Goal: Navigation & Orientation: Find specific page/section

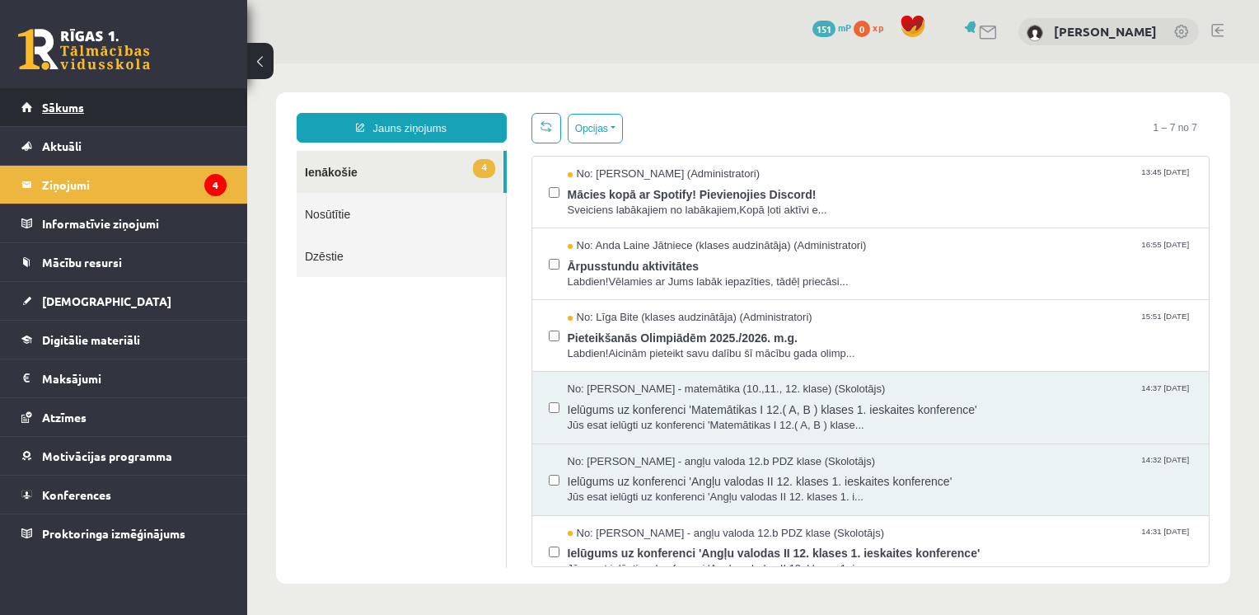
click at [87, 104] on link "Sākums" at bounding box center [123, 107] width 205 height 38
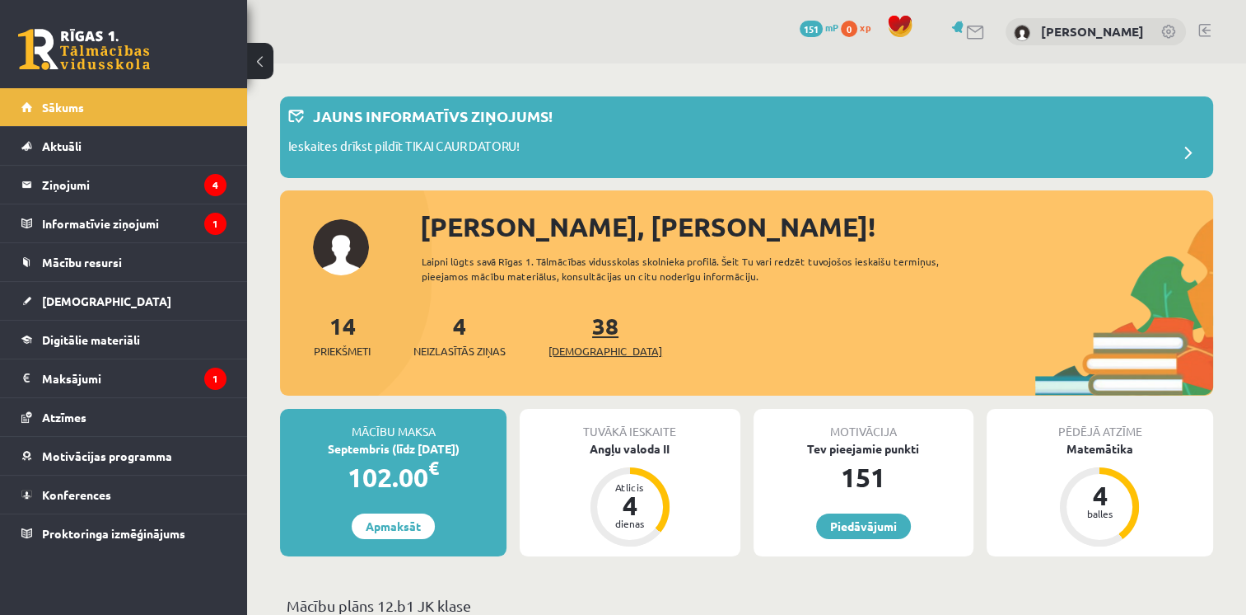
click at [596, 347] on span "[DEMOGRAPHIC_DATA]" at bounding box center [606, 351] width 114 height 16
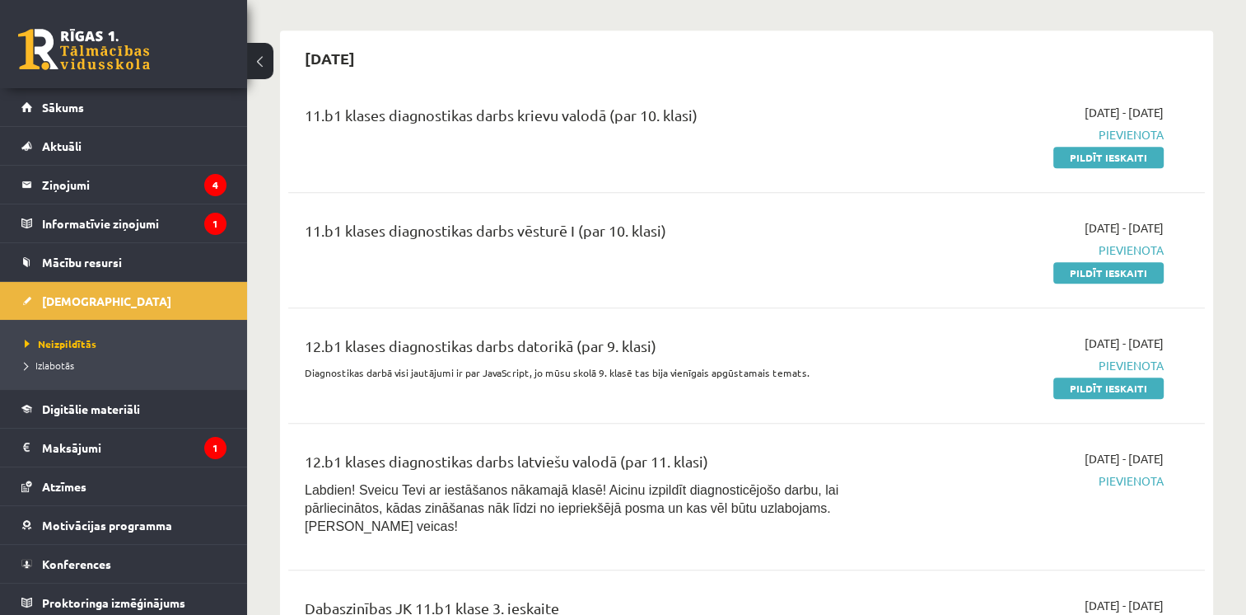
scroll to position [1540, 0]
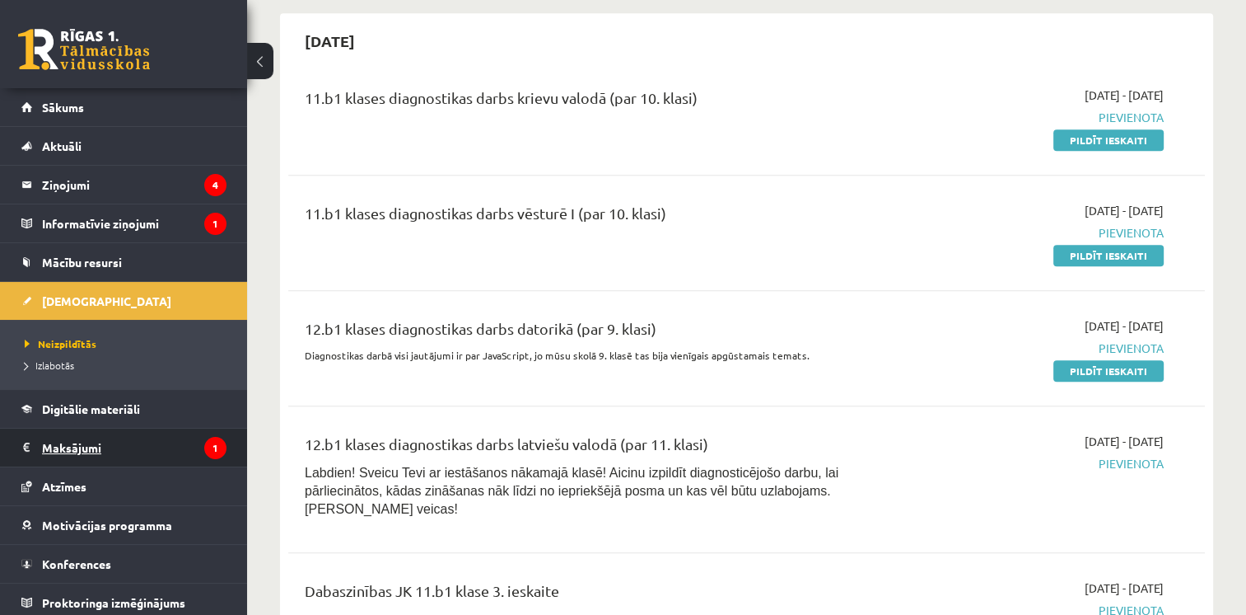
click at [111, 445] on legend "Maksājumi 1" at bounding box center [134, 447] width 185 height 38
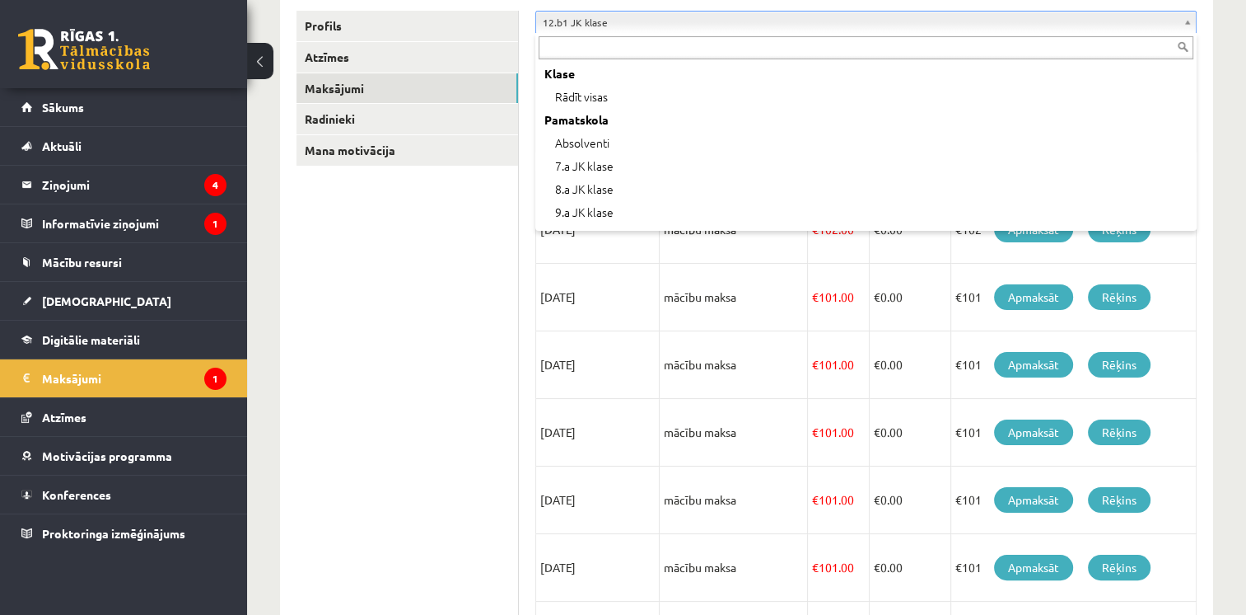
scroll to position [458, 0]
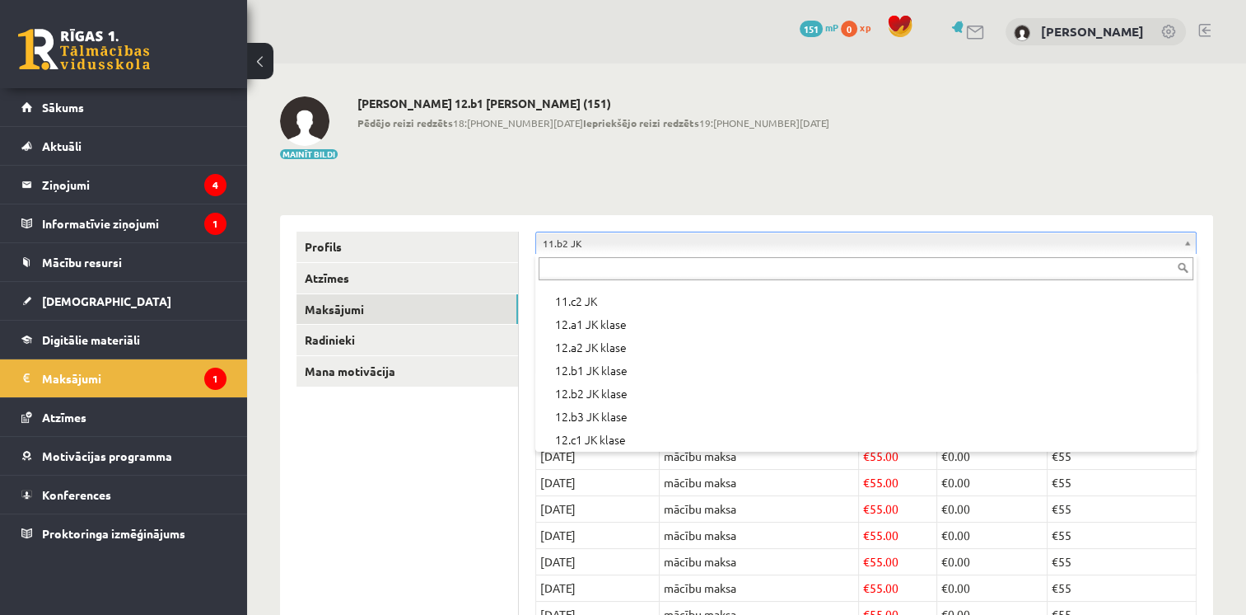
scroll to position [550, 0]
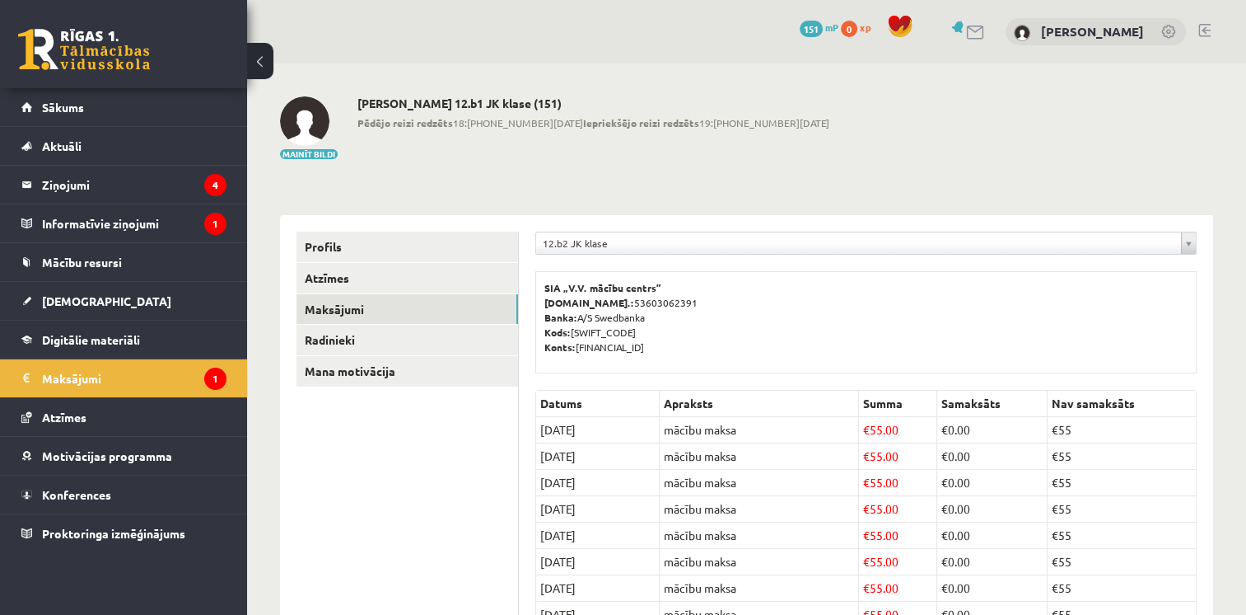
click at [865, 116] on div "Mainīt bildi [PERSON_NAME] 12.b1 JK klase (151) Pēdējo reizi redzēts 18:[PHONE_…" at bounding box center [746, 128] width 933 height 64
click at [865, 116] on div "Mainīt bildi Krišs Auniņš 12.b1 JK klase (151) Pēdējo reizi redzēts 18:13 15.09…" at bounding box center [746, 128] width 933 height 64
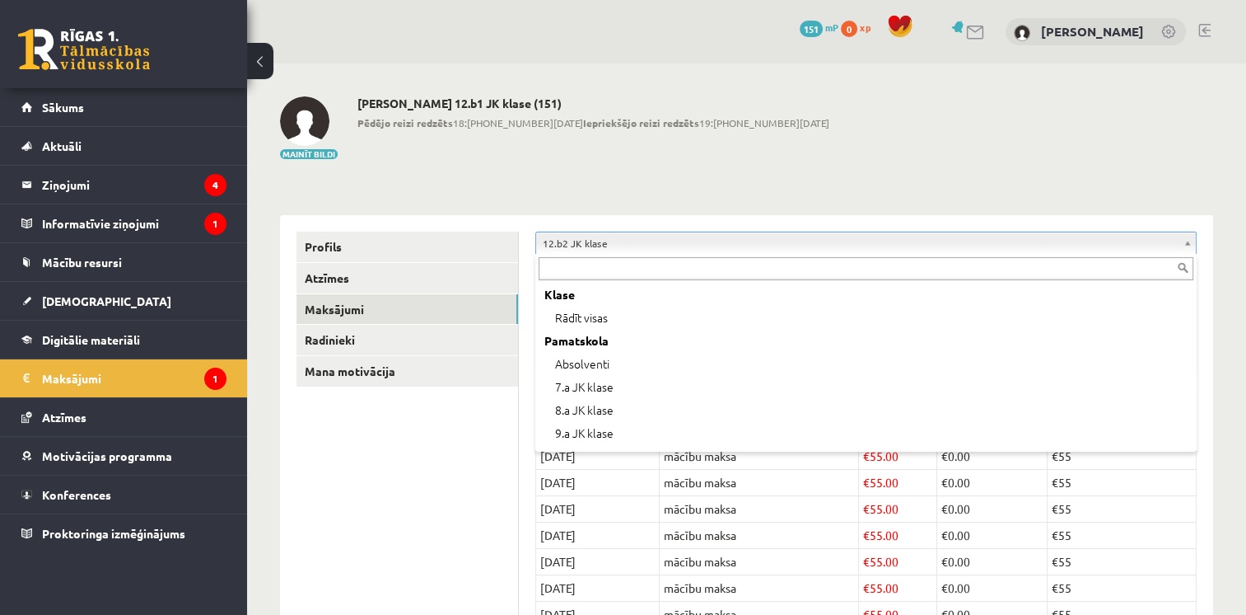
scroll to position [481, 0]
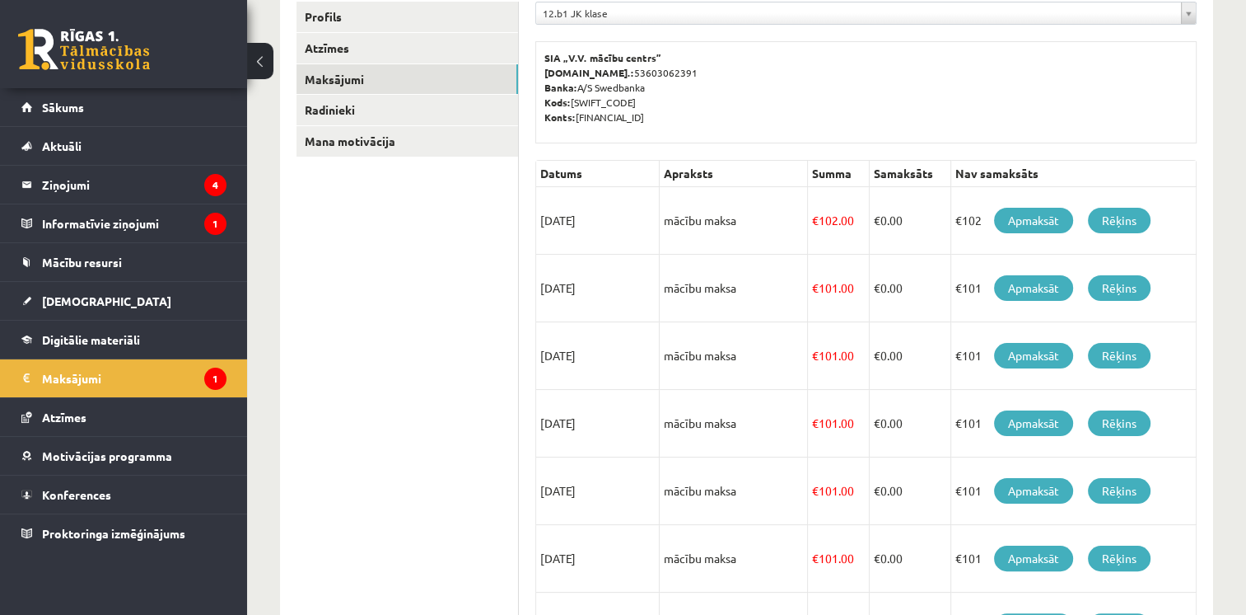
scroll to position [245, 0]
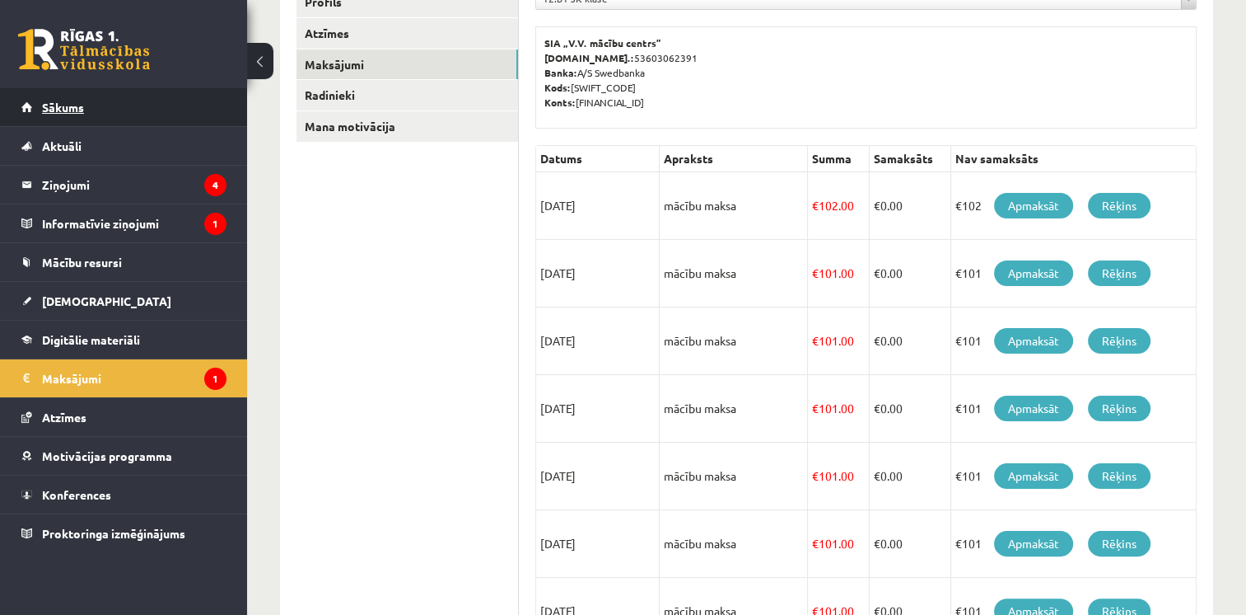
click at [75, 113] on span "Sākums" at bounding box center [63, 107] width 42 height 15
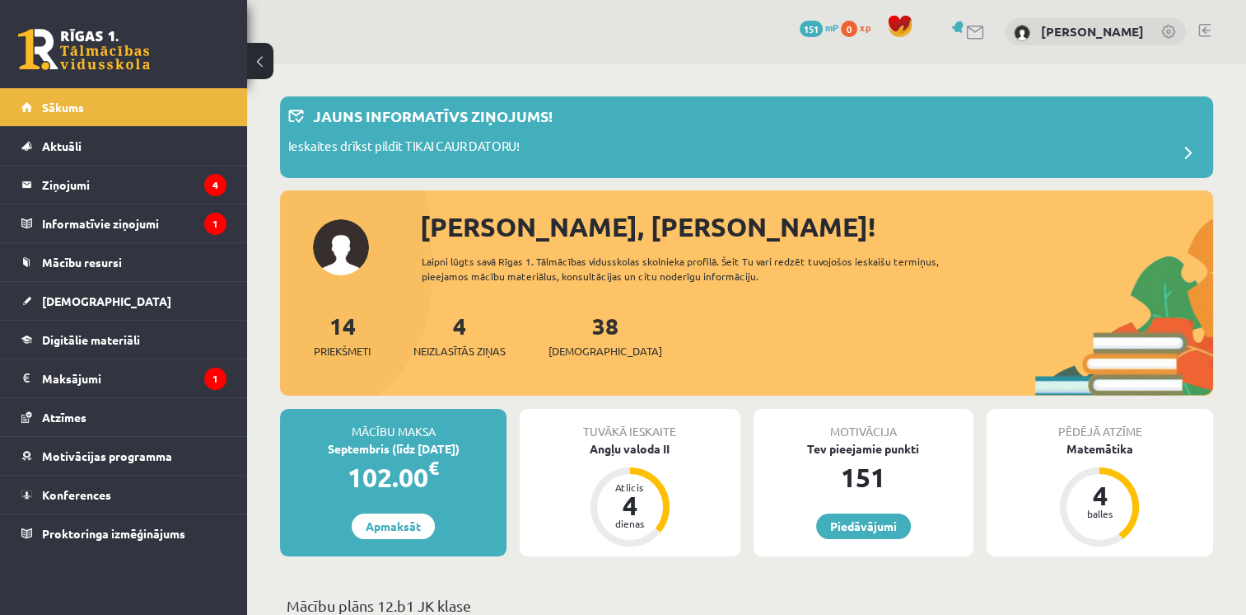
click at [573, 341] on div "38 Ieskaites" at bounding box center [606, 333] width 114 height 51
click at [572, 346] on span "[DEMOGRAPHIC_DATA]" at bounding box center [606, 351] width 114 height 16
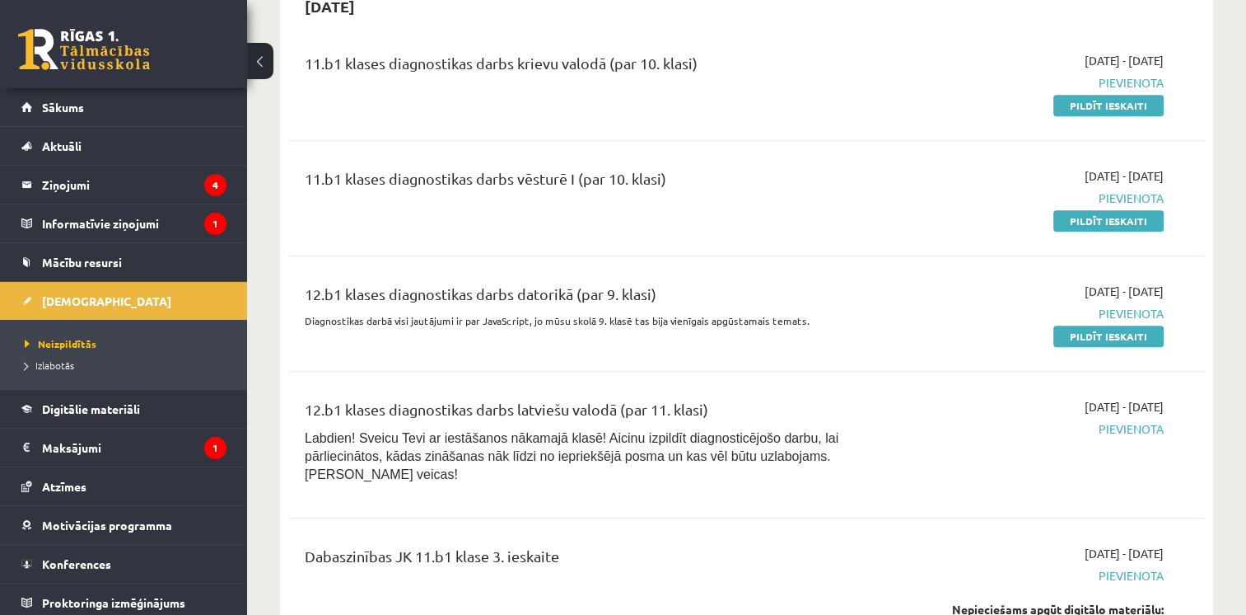
scroll to position [1488, 0]
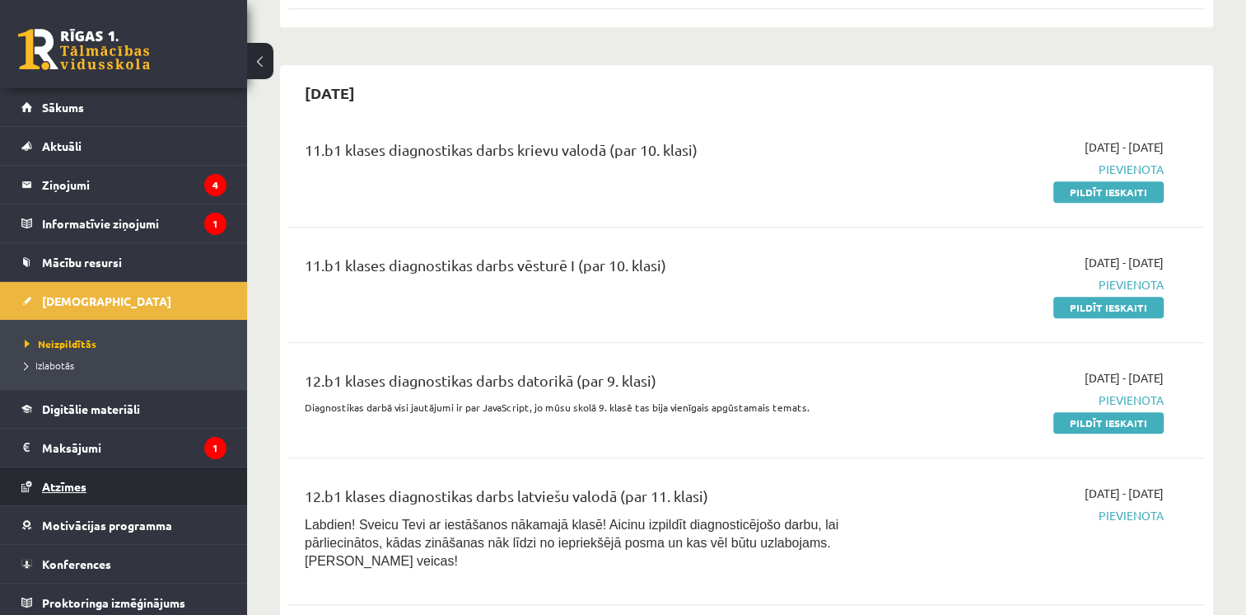
click at [92, 487] on link "Atzīmes" at bounding box center [123, 486] width 205 height 38
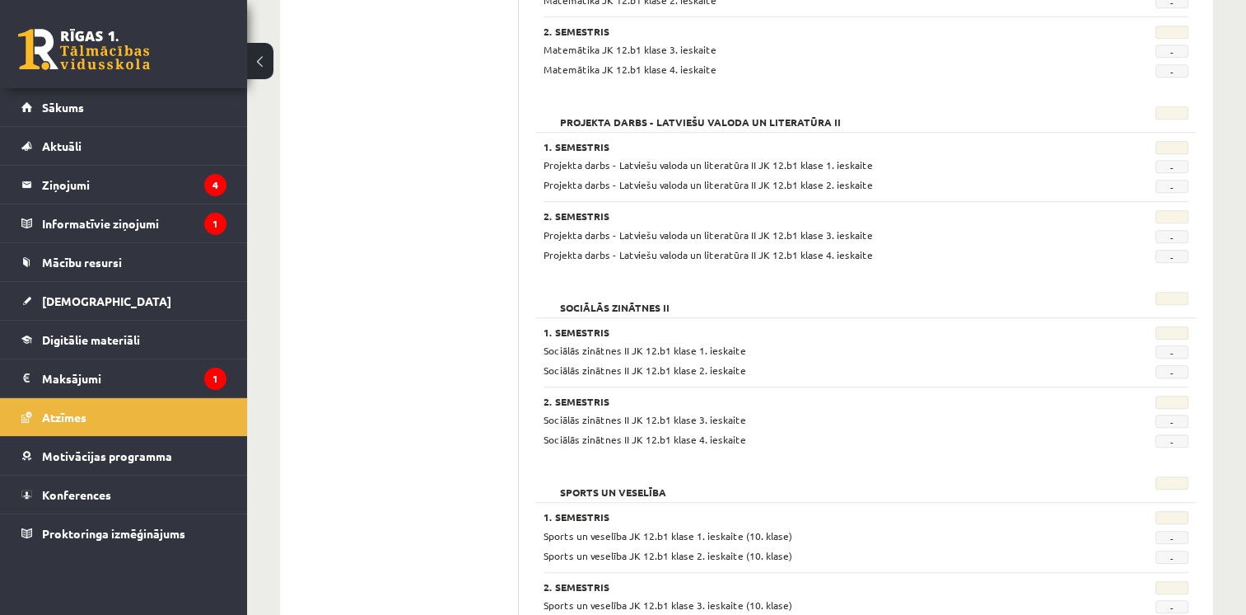
scroll to position [883, 0]
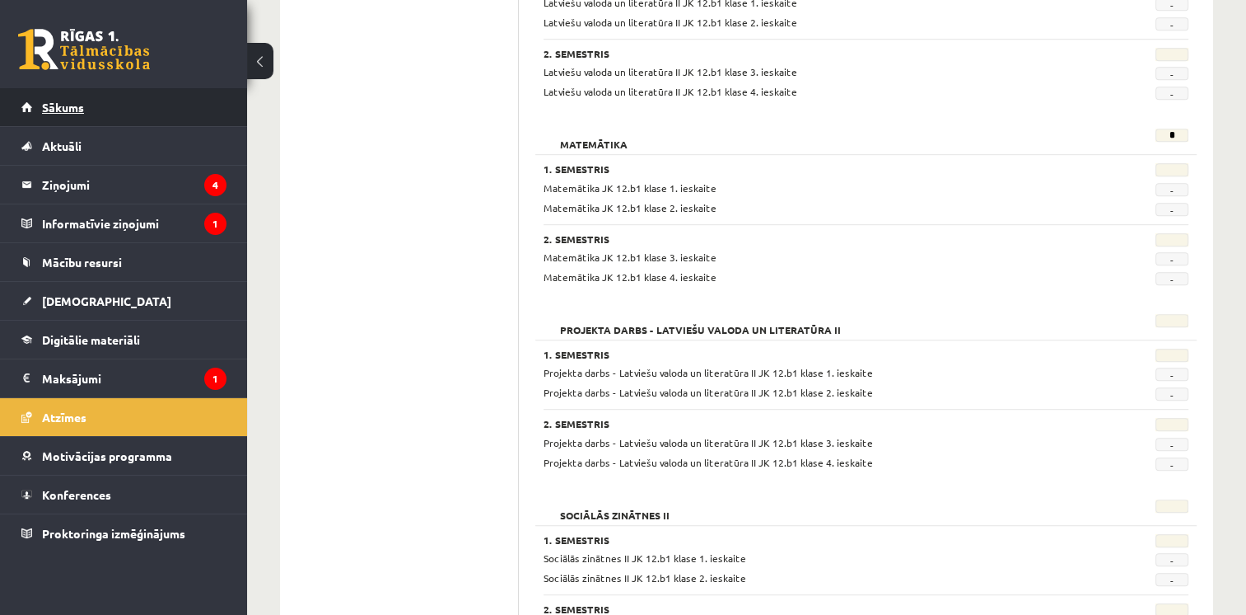
click at [118, 110] on link "Sākums" at bounding box center [123, 107] width 205 height 38
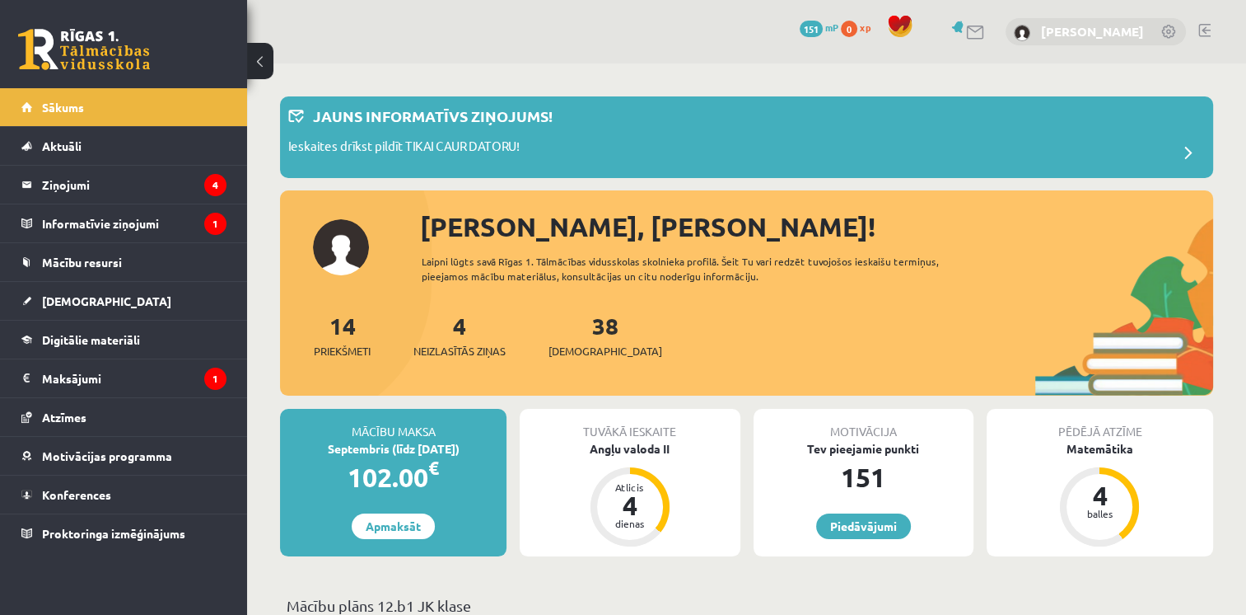
click at [1131, 26] on link "[PERSON_NAME]" at bounding box center [1092, 31] width 103 height 16
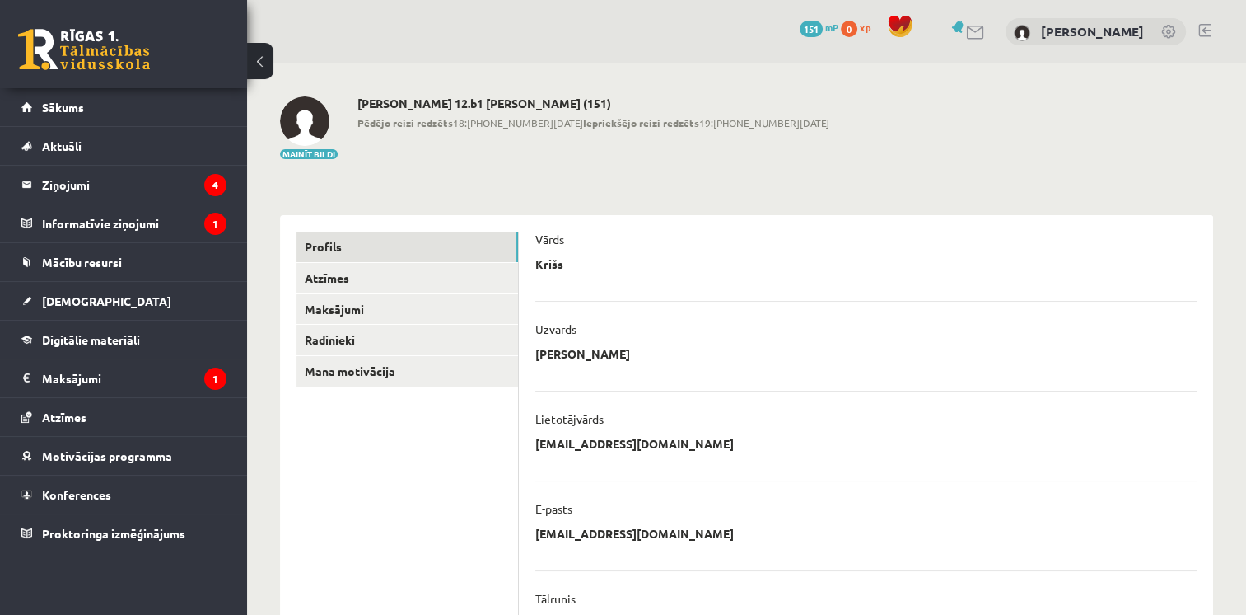
click at [471, 102] on h2 "[PERSON_NAME] 12.b1 [PERSON_NAME] (151)" at bounding box center [594, 103] width 472 height 14
click at [341, 275] on link "Atzīmes" at bounding box center [408, 278] width 222 height 30
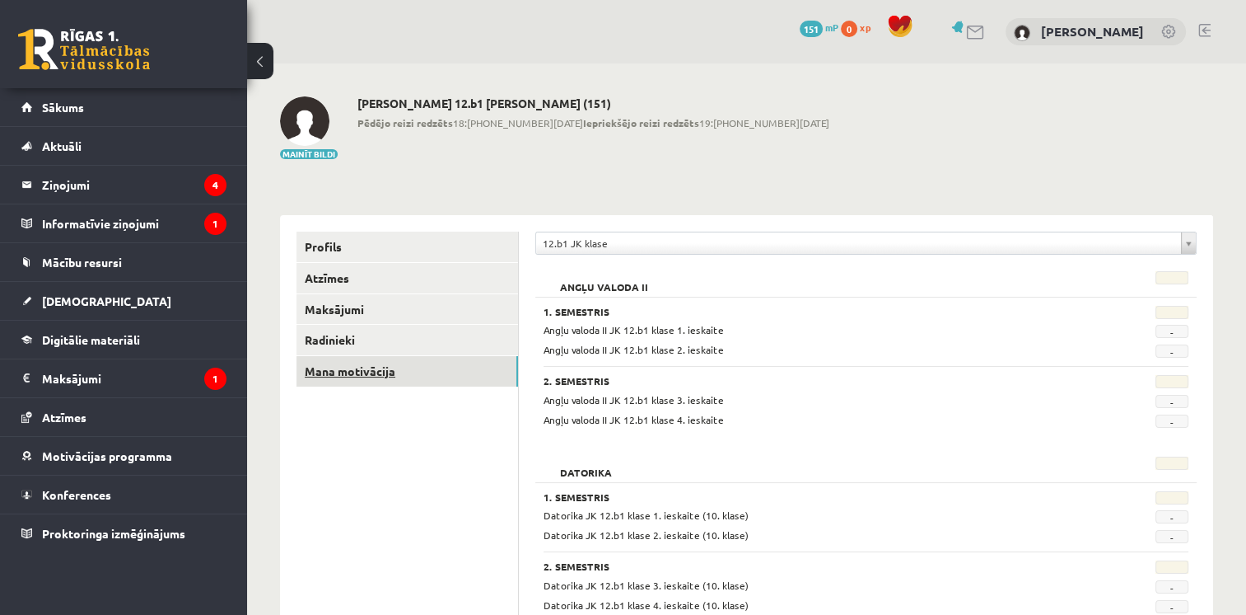
click at [335, 373] on link "Mana motivācija" at bounding box center [408, 371] width 222 height 30
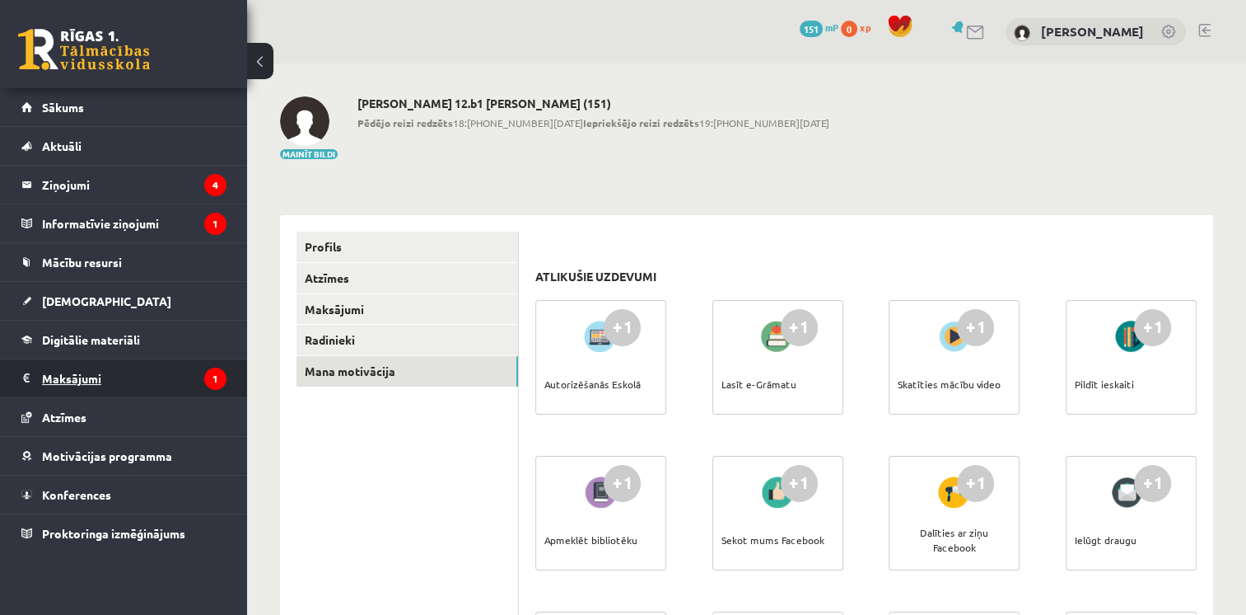
click at [43, 373] on legend "Maksājumi 1" at bounding box center [134, 378] width 185 height 38
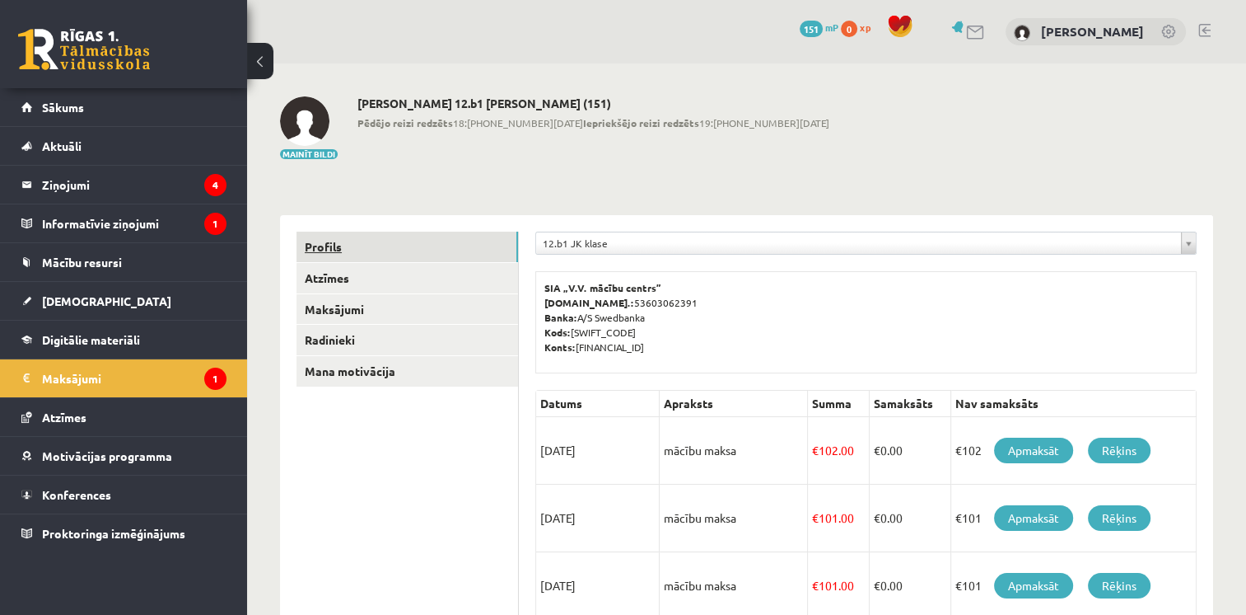
click at [305, 245] on link "Profils" at bounding box center [408, 246] width 222 height 30
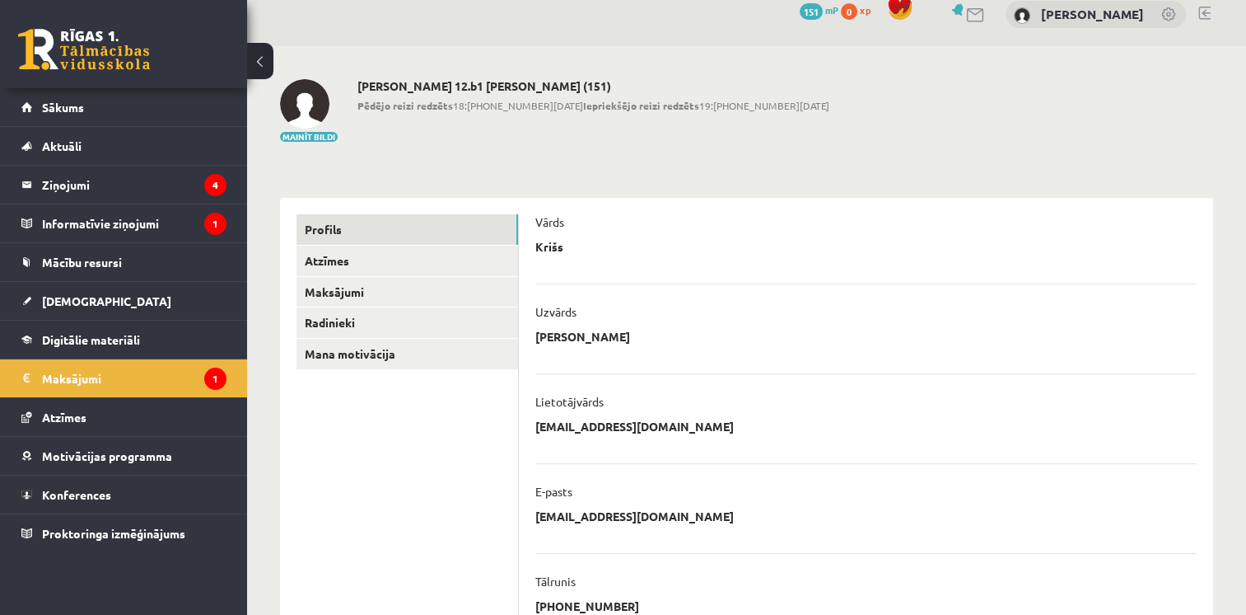
scroll to position [20, 0]
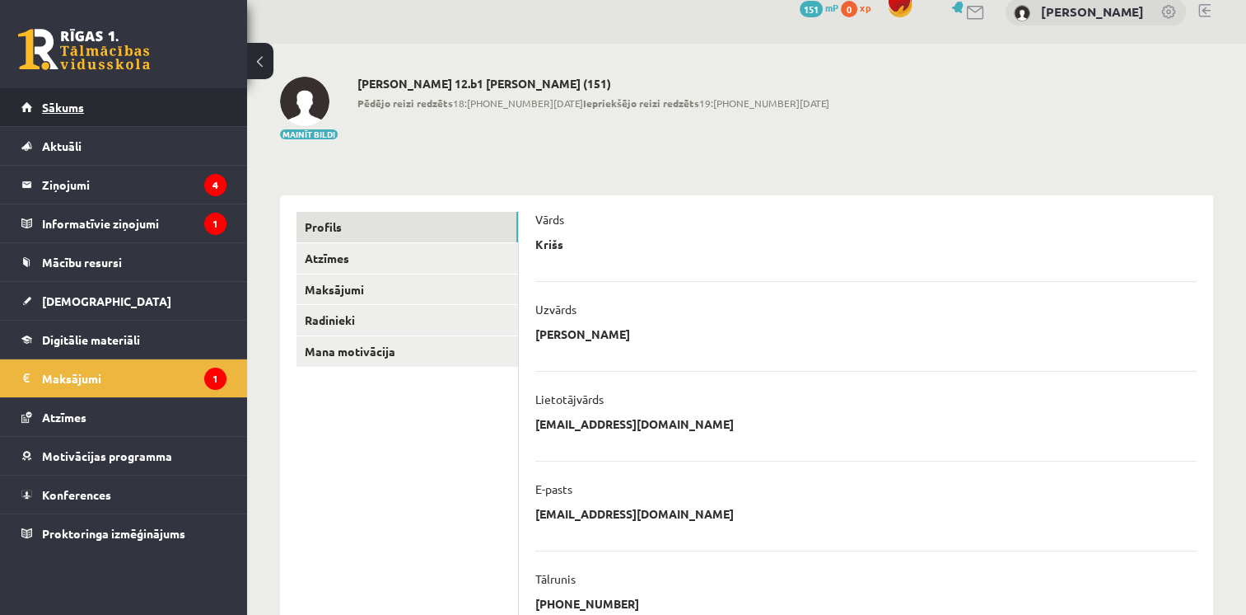
click at [97, 117] on link "Sākums" at bounding box center [123, 107] width 205 height 38
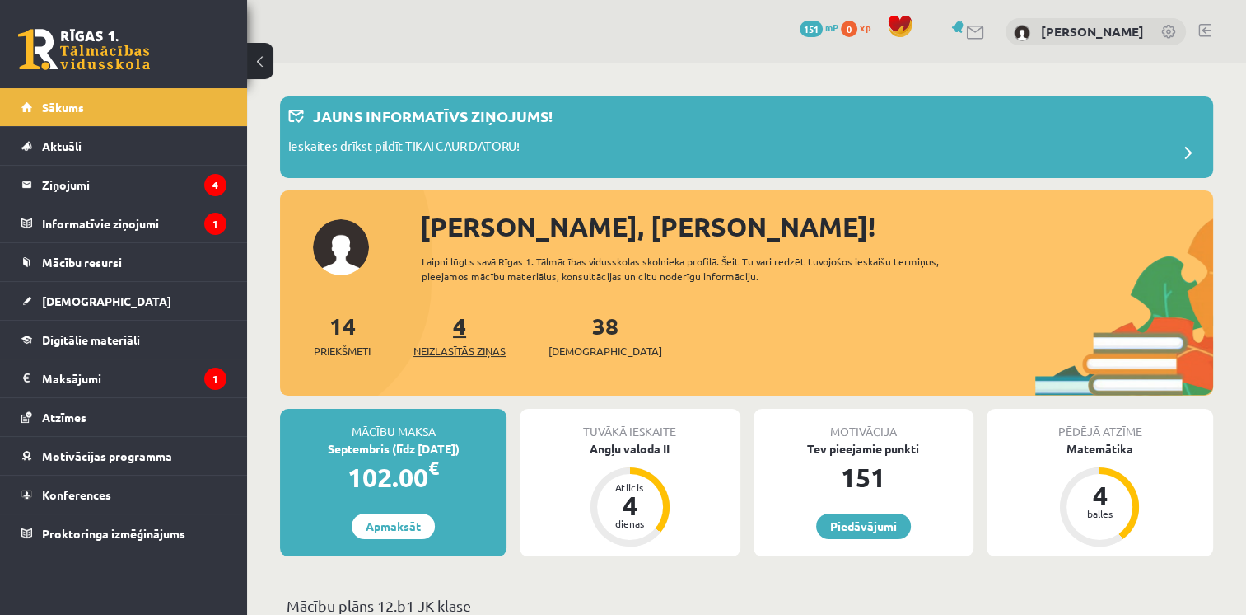
click at [467, 327] on link "4 Neizlasītās ziņas" at bounding box center [460, 335] width 92 height 49
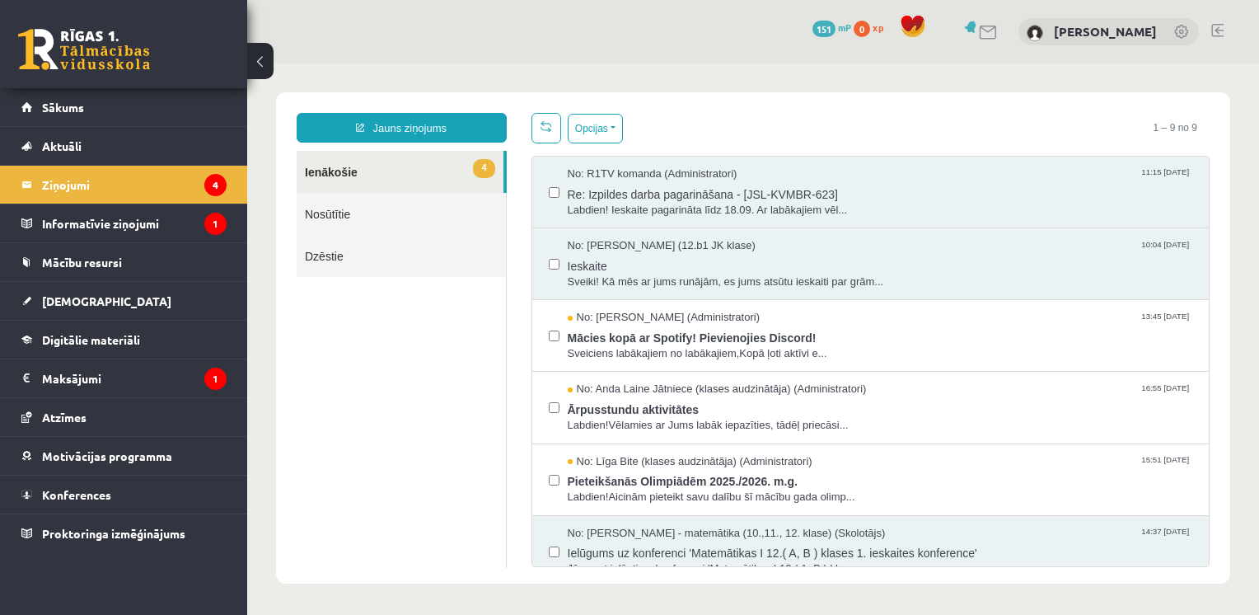
click at [359, 262] on link "Dzēstie" at bounding box center [401, 256] width 209 height 42
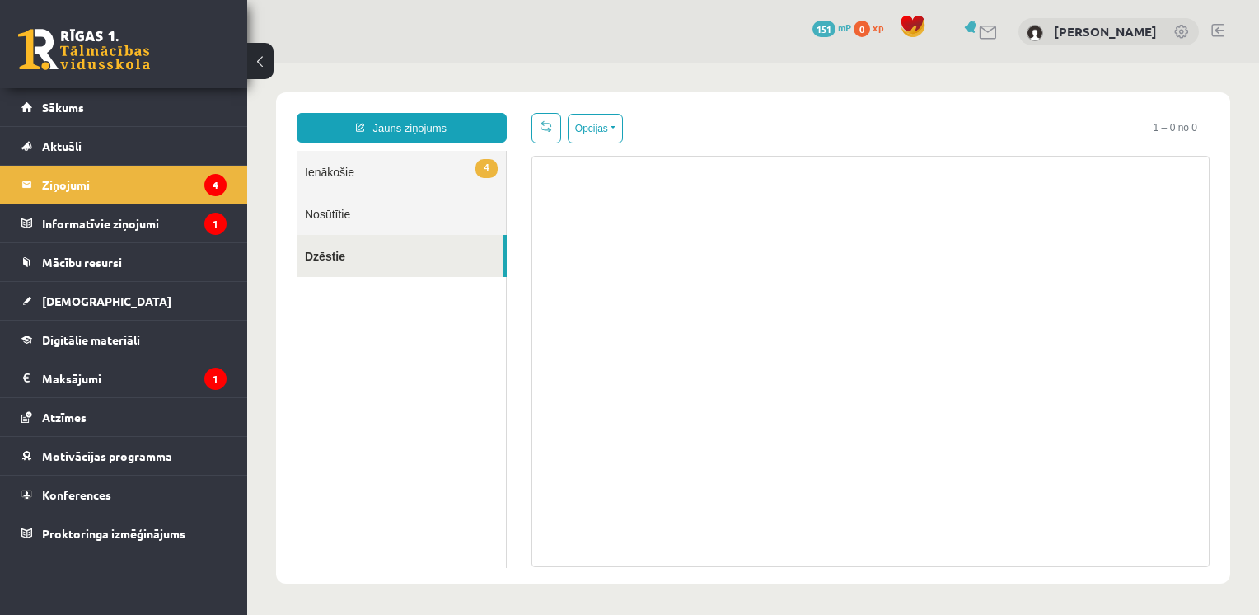
click at [348, 213] on link "Nosūtītie" at bounding box center [401, 214] width 209 height 42
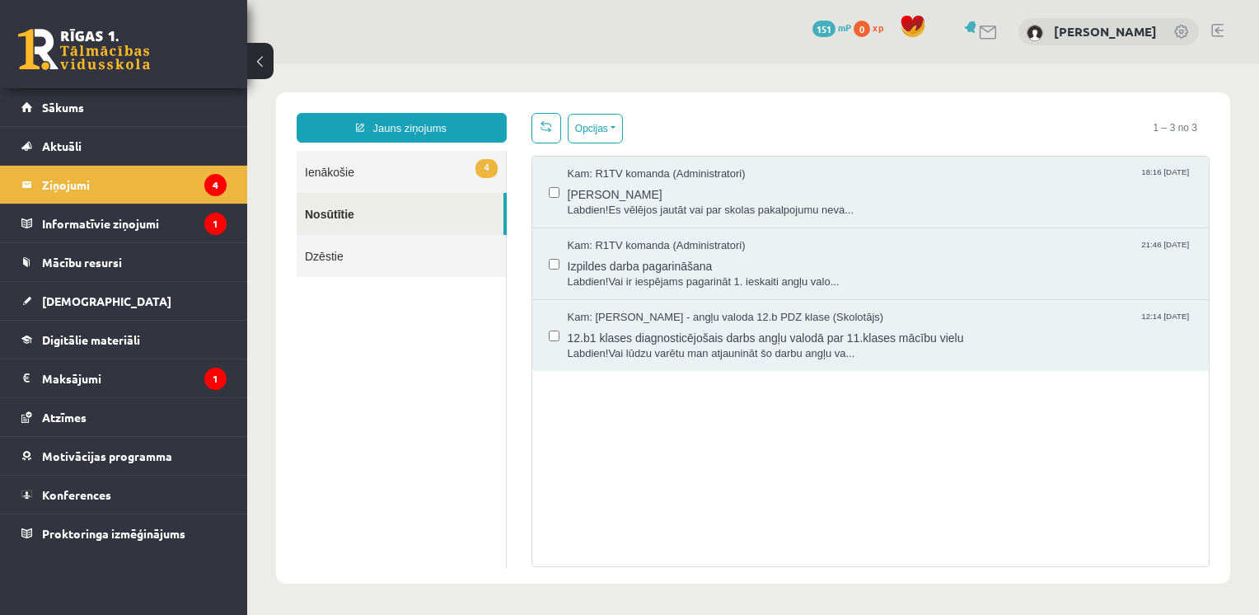
click at [345, 175] on link "4 Ienākošie" at bounding box center [401, 172] width 209 height 42
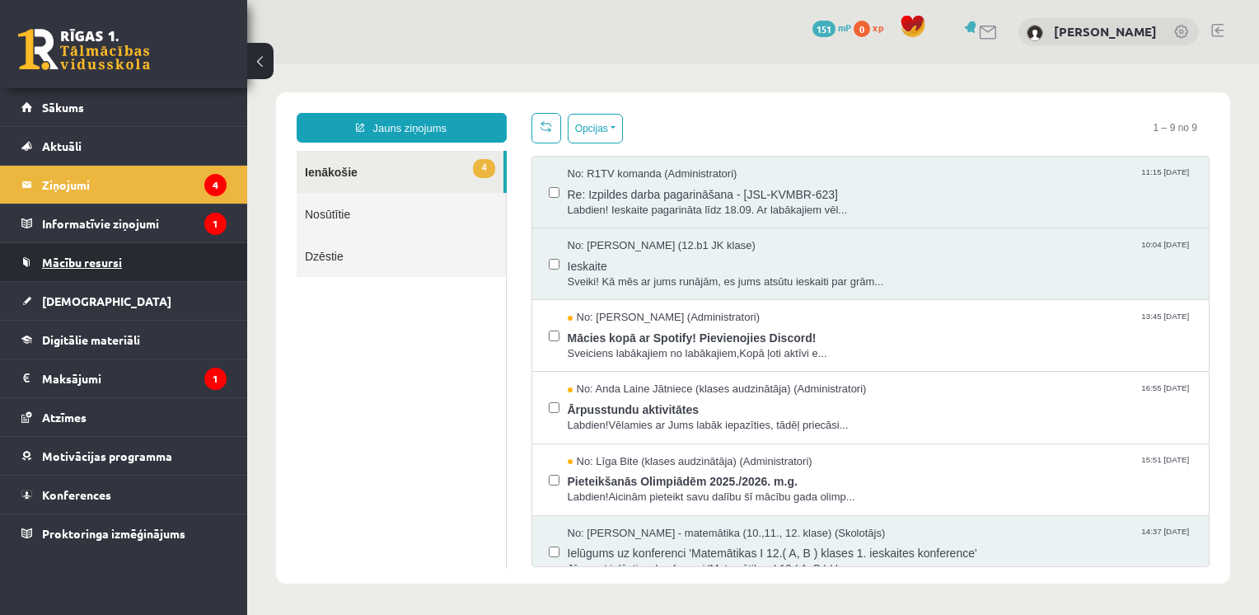
click at [89, 265] on span "Mācību resursi" at bounding box center [82, 262] width 80 height 15
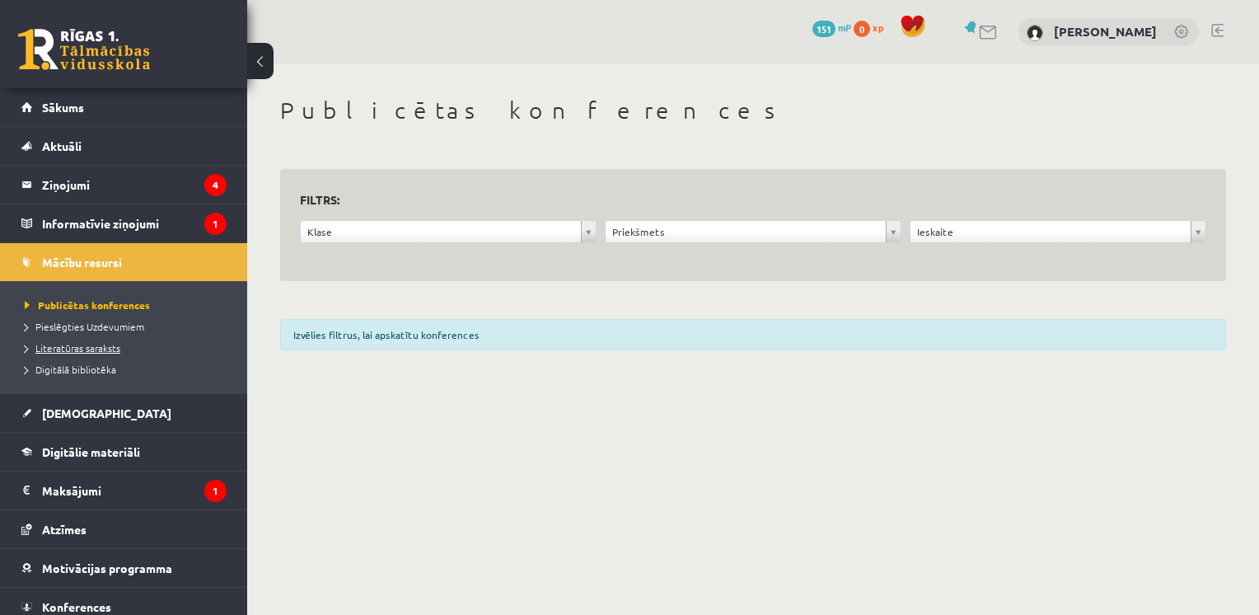
click at [90, 350] on span "Literatūras saraksts" at bounding box center [73, 347] width 96 height 13
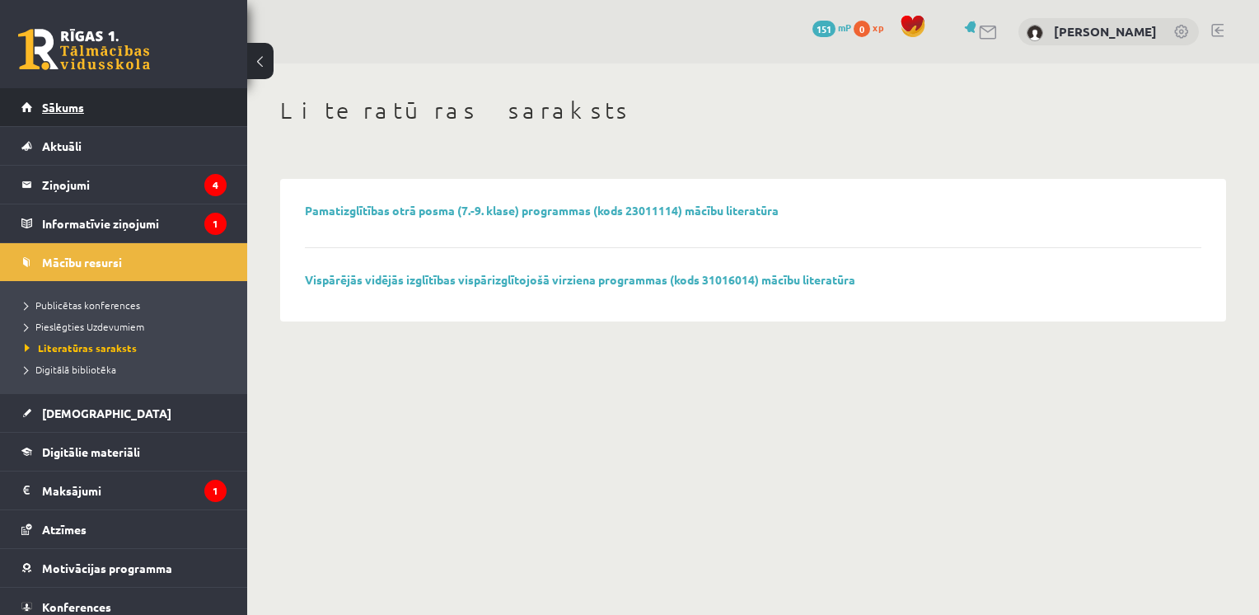
click at [90, 108] on link "Sākums" at bounding box center [123, 107] width 205 height 38
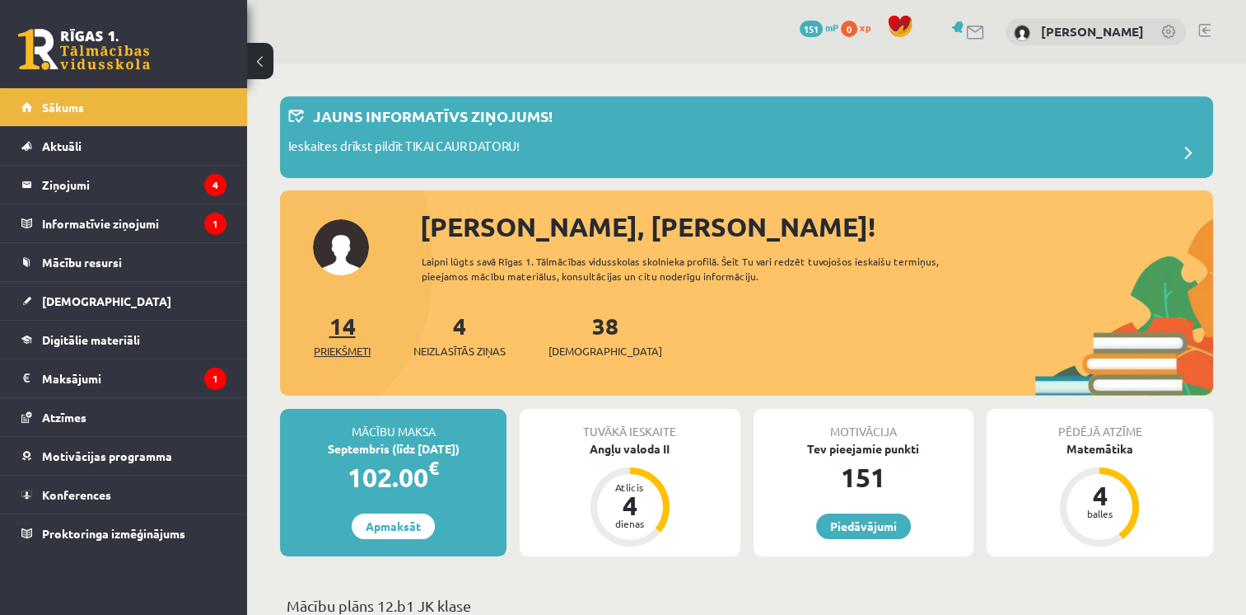
click at [343, 322] on link "14 Priekšmeti" at bounding box center [342, 335] width 57 height 49
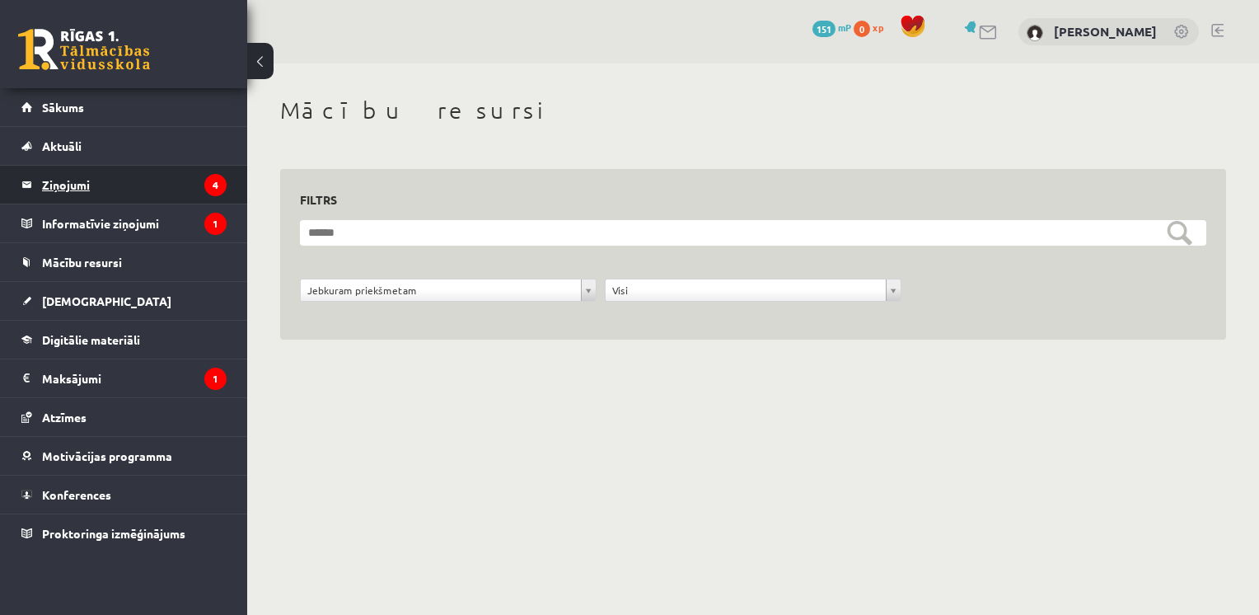
click at [103, 176] on legend "Ziņojumi 4" at bounding box center [134, 185] width 185 height 38
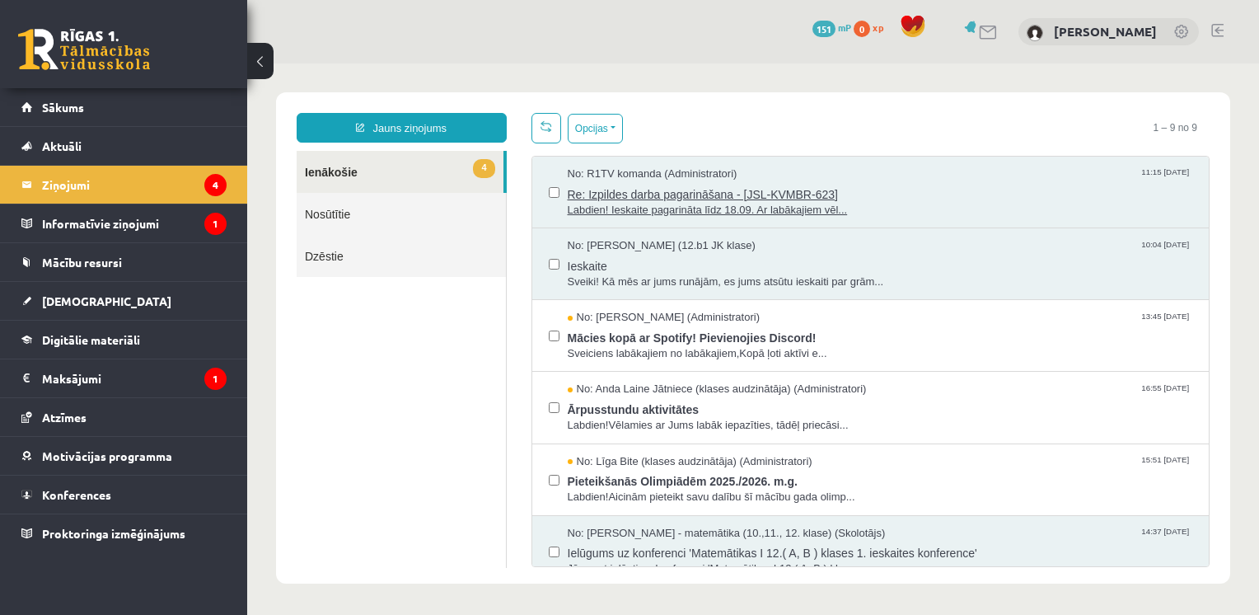
click at [693, 198] on span "Re: Izpildes darba pagarināšana - [JSL-KVMBR-623]" at bounding box center [880, 192] width 625 height 21
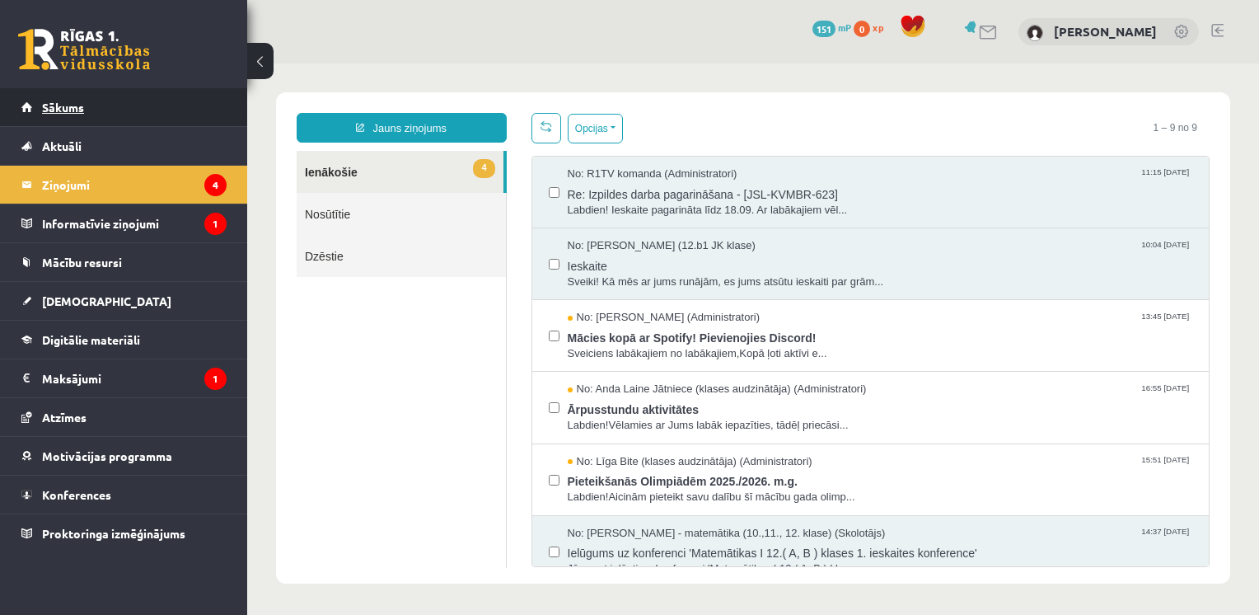
click at [82, 102] on span "Sākums" at bounding box center [63, 107] width 42 height 15
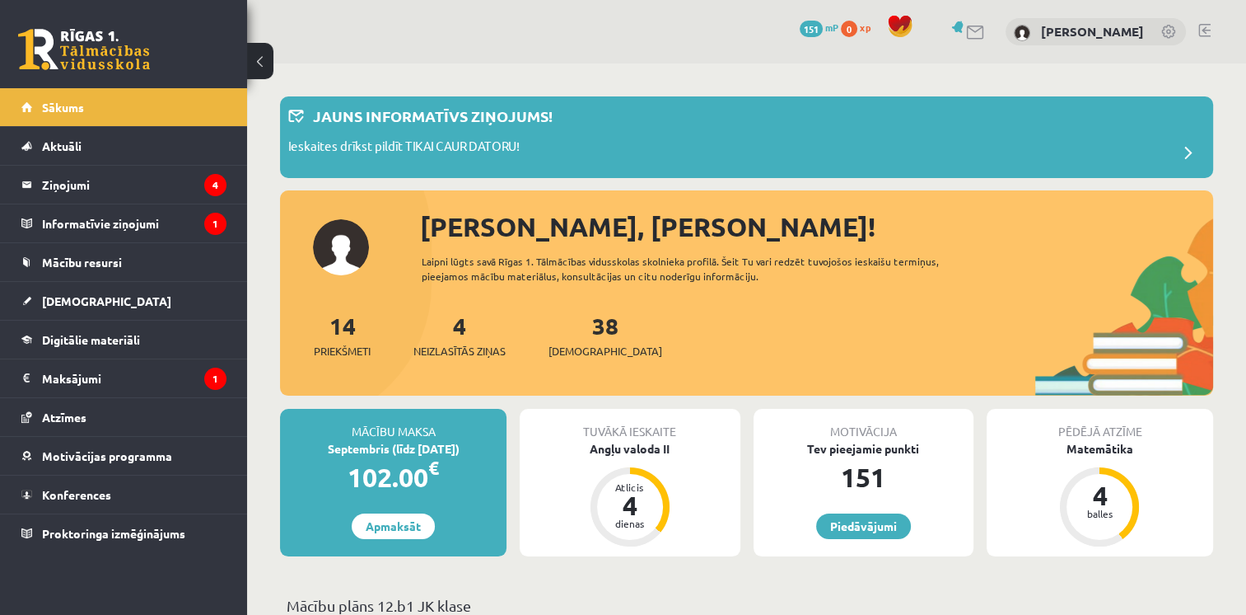
click at [82, 102] on span "Sākums" at bounding box center [63, 107] width 42 height 15
